Goal: Communication & Community: Ask a question

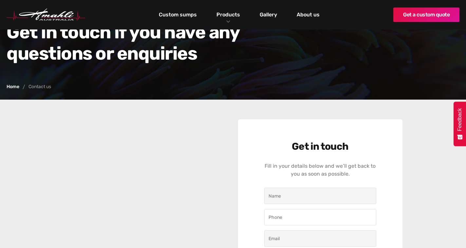
scroll to position [98, 0]
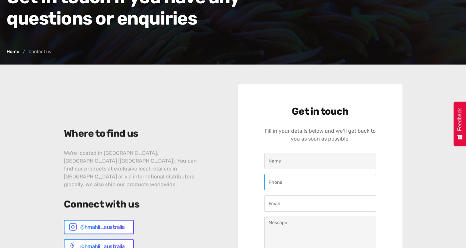
drag, startPoint x: 277, startPoint y: 181, endPoint x: 294, endPoint y: 197, distance: 23.4
click at [277, 182] on input "Contact Us" at bounding box center [320, 182] width 112 height 16
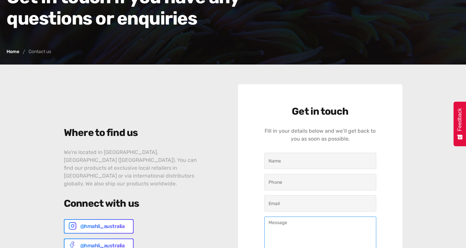
paste textarea "Hi, I was going through your website have looked at your website and realized y…"
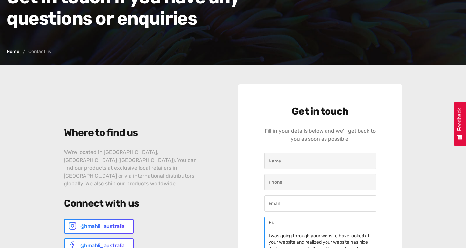
scroll to position [91, 0]
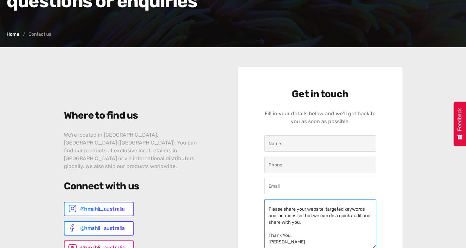
type textarea "Hi, I was going through your website have looked at your website and realized y…"
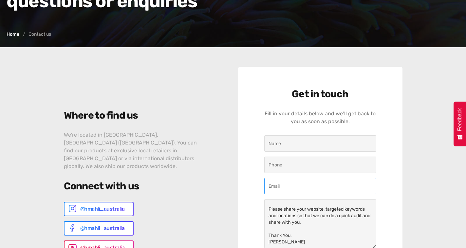
click at [286, 183] on input "Contact Us" at bounding box center [320, 186] width 112 height 16
click at [323, 195] on form "Hi, I was going through your website have looked at your website and realized y…" at bounding box center [320, 201] width 112 height 132
type input "[EMAIL_ADDRESS][DOMAIN_NAME]"
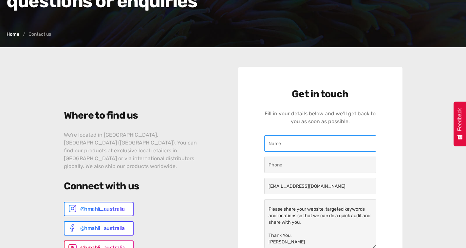
type input "[PERSON_NAME]"
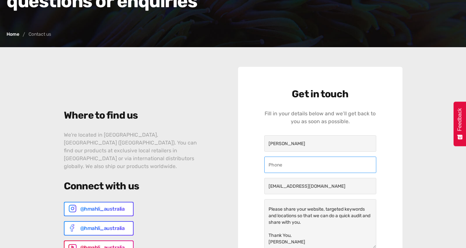
type input "09211612695"
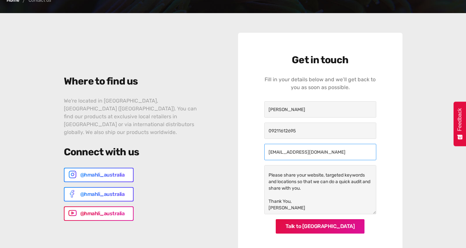
scroll to position [214, 0]
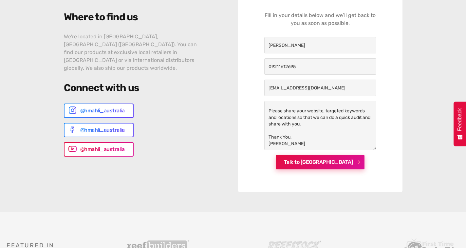
click at [308, 166] on input "Talk to [GEOGRAPHIC_DATA]" at bounding box center [320, 162] width 89 height 14
type input "Please wait..."
